Goal: Find specific page/section: Find specific page/section

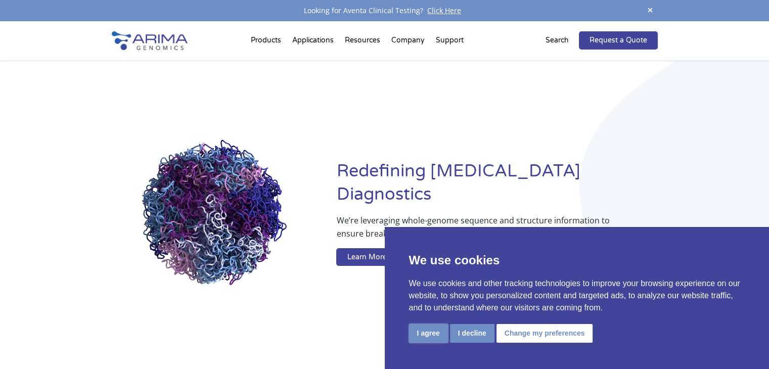
click at [427, 335] on button "I agree" at bounding box center [428, 333] width 39 height 19
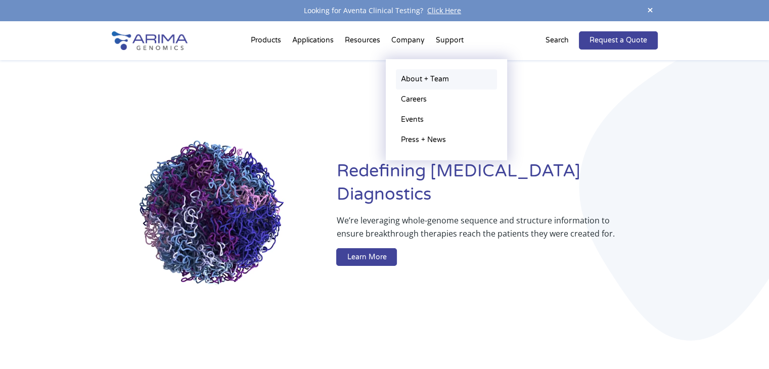
click at [431, 80] on link "About + Team" at bounding box center [446, 79] width 101 height 20
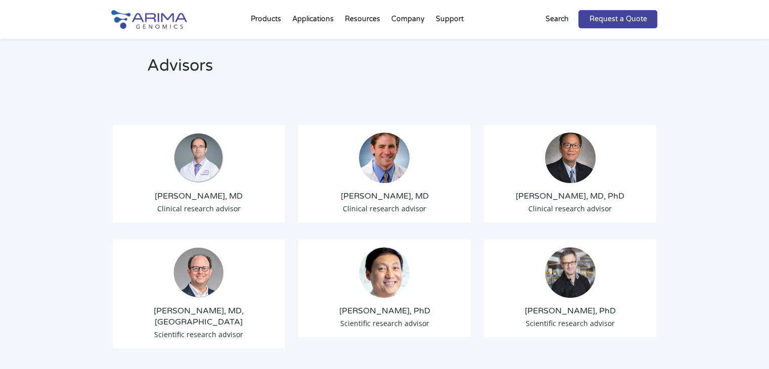
scroll to position [1175, 0]
drag, startPoint x: 400, startPoint y: 183, endPoint x: 345, endPoint y: 183, distance: 55.6
click at [345, 190] on h3 "[PERSON_NAME], MD" at bounding box center [385, 195] width 158 height 11
copy h3 "[PERSON_NAME],"
